Goal: Information Seeking & Learning: Learn about a topic

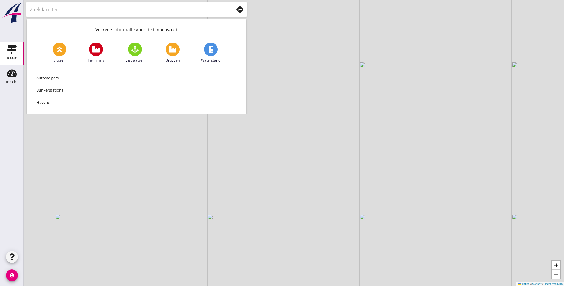
drag, startPoint x: 212, startPoint y: 177, endPoint x: 358, endPoint y: 161, distance: 146.8
click at [358, 161] on div "+ − Leaflet | © Mapbox © OpenStreetMap" at bounding box center [294, 143] width 540 height 286
drag, startPoint x: 317, startPoint y: 111, endPoint x: 374, endPoint y: 144, distance: 66.4
click at [374, 144] on div "+ − Leaflet | © Mapbox © OpenStreetMap" at bounding box center [294, 143] width 540 height 286
drag, startPoint x: 341, startPoint y: 156, endPoint x: 384, endPoint y: 262, distance: 113.5
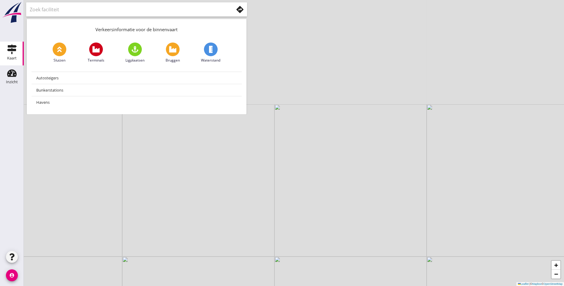
click at [382, 264] on div "+ − Leaflet | © Mapbox © OpenStreetMap" at bounding box center [294, 143] width 540 height 286
drag, startPoint x: 386, startPoint y: 239, endPoint x: 386, endPoint y: 194, distance: 45.2
click at [386, 194] on div "+ − Leaflet | © Mapbox © OpenStreetMap" at bounding box center [294, 143] width 540 height 286
drag, startPoint x: 408, startPoint y: 214, endPoint x: 407, endPoint y: 203, distance: 10.4
click at [407, 203] on div "+ − Leaflet | © Mapbox © OpenStreetMap" at bounding box center [294, 143] width 540 height 286
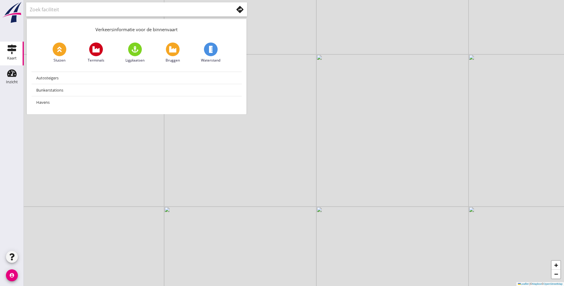
click at [13, 58] on div "Kaart" at bounding box center [12, 58] width 10 height 4
click at [7, 80] on div "Inzicht" at bounding box center [12, 82] width 12 height 4
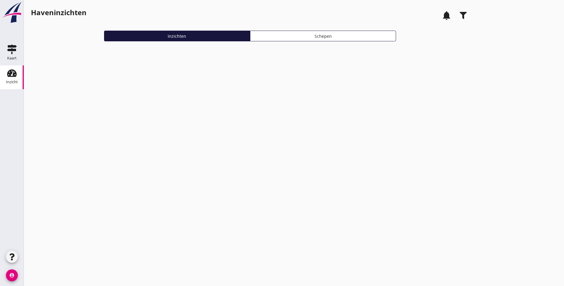
click at [253, 39] on div "Schepen" at bounding box center [323, 36] width 141 height 6
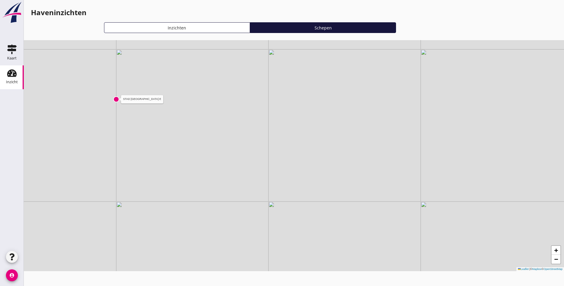
click at [117, 100] on img at bounding box center [116, 99] width 6 height 6
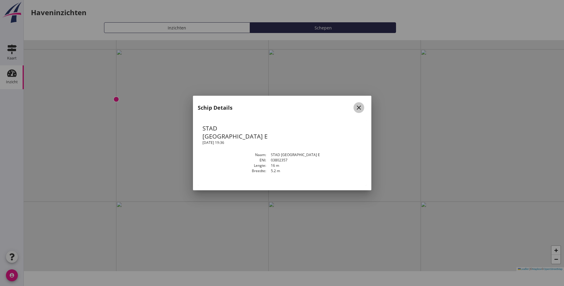
click at [359, 110] on icon "close" at bounding box center [358, 107] width 7 height 7
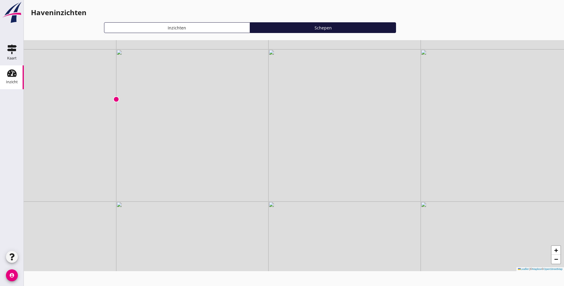
click at [299, 160] on div "+ − Leaflet | © Mapbox © OpenStreetMap" at bounding box center [294, 155] width 540 height 231
drag, startPoint x: 299, startPoint y: 160, endPoint x: 283, endPoint y: 170, distance: 18.1
click at [283, 170] on div "+ − Leaflet | © Mapbox © OpenStreetMap" at bounding box center [294, 155] width 540 height 231
click at [147, 30] on div "Inzichten" at bounding box center [177, 28] width 141 height 6
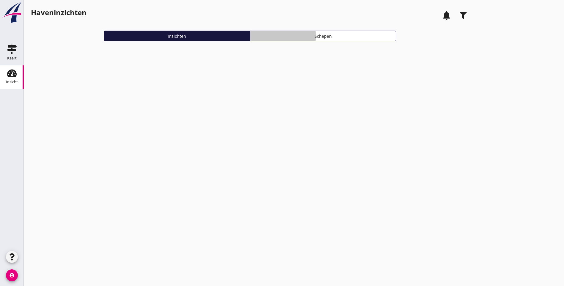
click at [250, 41] on button "Schepen" at bounding box center [323, 36] width 146 height 11
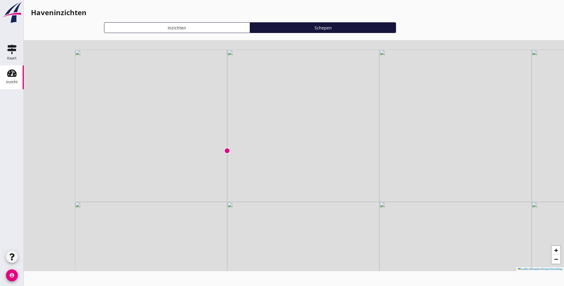
drag, startPoint x: 254, startPoint y: 183, endPoint x: 346, endPoint y: 212, distance: 95.9
click at [346, 212] on div "+ − Leaflet | © Mapbox © OpenStreetMap" at bounding box center [294, 155] width 540 height 231
